Goal: Task Accomplishment & Management: Manage account settings

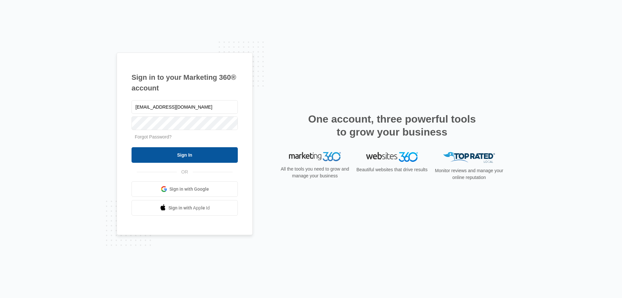
click at [204, 157] on input "Sign In" at bounding box center [185, 155] width 106 height 16
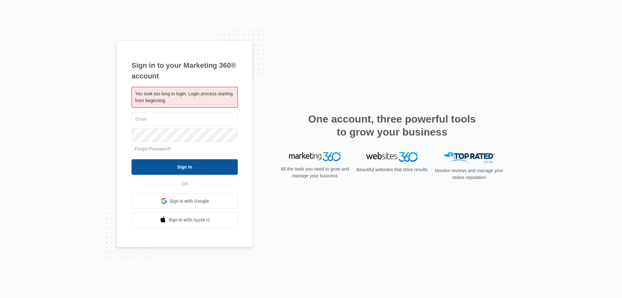
type input "[EMAIL_ADDRESS][DOMAIN_NAME]"
click at [203, 171] on input "Sign In" at bounding box center [185, 167] width 106 height 16
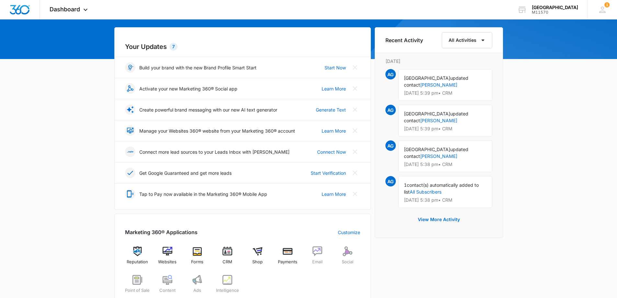
scroll to position [162, 0]
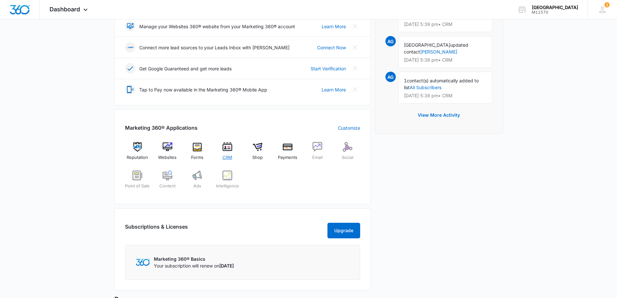
click at [226, 156] on span "CRM" at bounding box center [228, 157] width 10 height 6
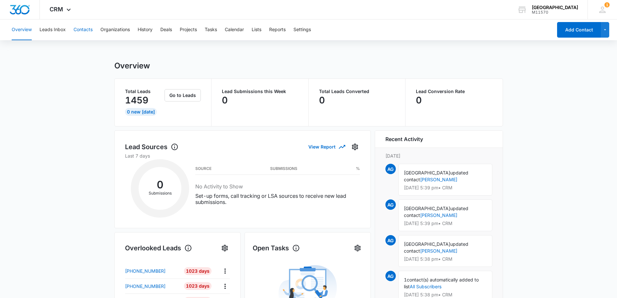
click at [88, 29] on button "Contacts" at bounding box center [83, 29] width 19 height 21
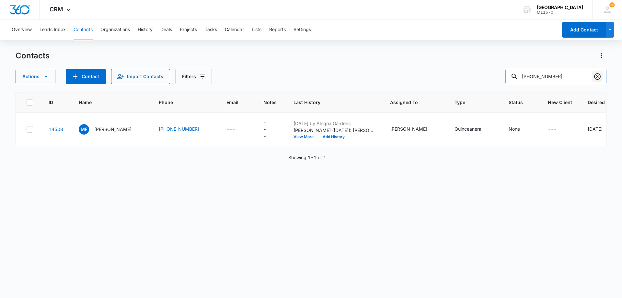
click at [599, 76] on icon "Clear" at bounding box center [597, 77] width 8 height 8
